Goal: Information Seeking & Learning: Find contact information

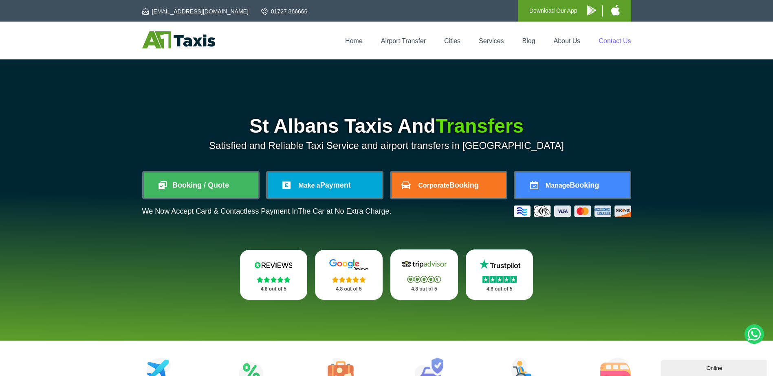
click at [615, 42] on link "Contact Us" at bounding box center [615, 40] width 32 height 7
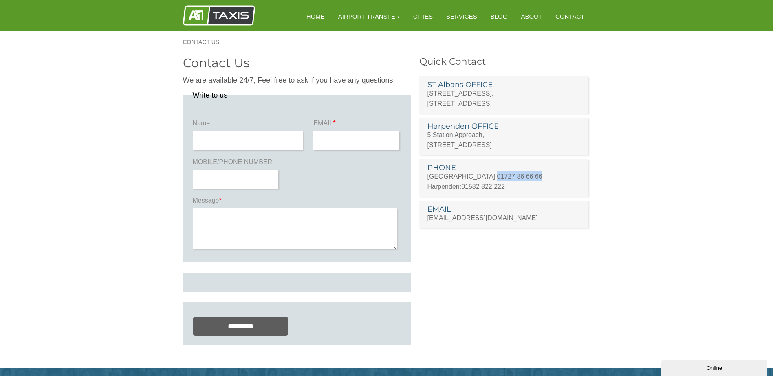
drag, startPoint x: 508, startPoint y: 174, endPoint x: 458, endPoint y: 178, distance: 49.5
click at [458, 178] on p "St Albans: 01727 86 66 66" at bounding box center [503, 177] width 153 height 10
copy link "01727 86 66 66"
